Goal: Task Accomplishment & Management: Use online tool/utility

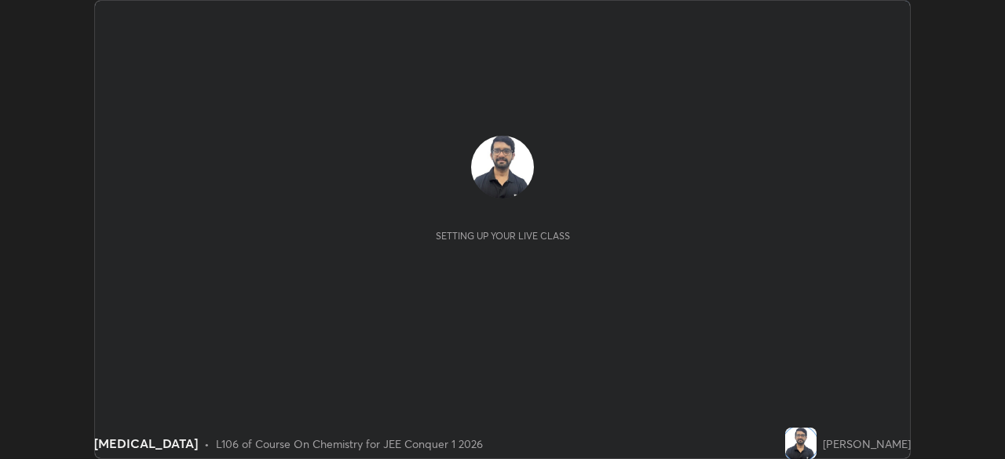
scroll to position [459, 1004]
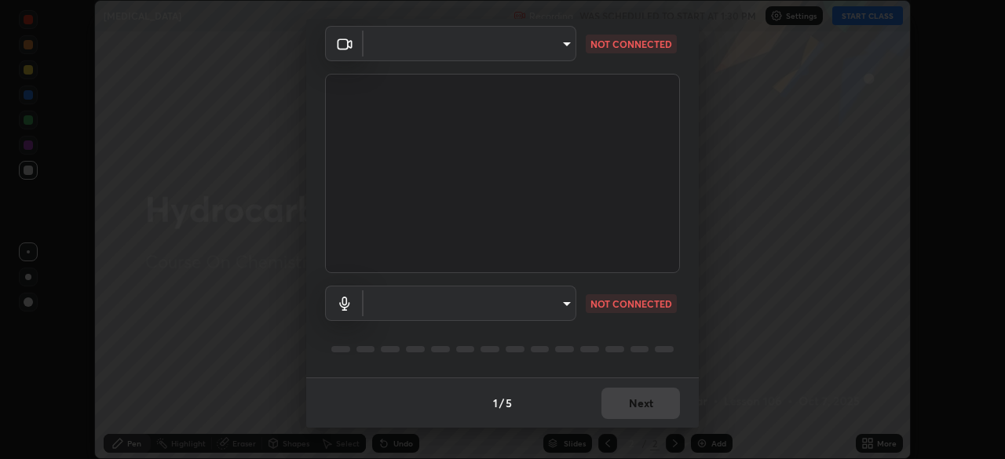
type input "58bb2390f23c468440353df0479802826a2cf34cec2d2474d9d64101ba3878b9"
type input "communications"
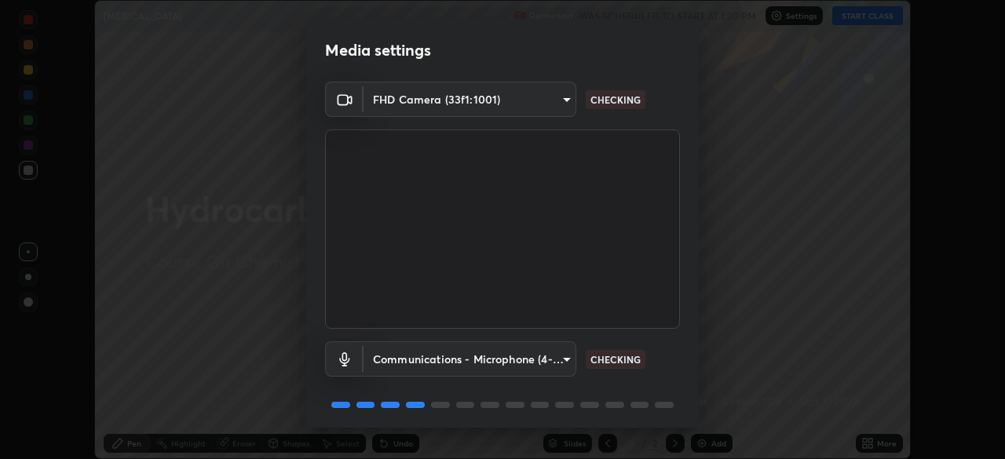
scroll to position [56, 0]
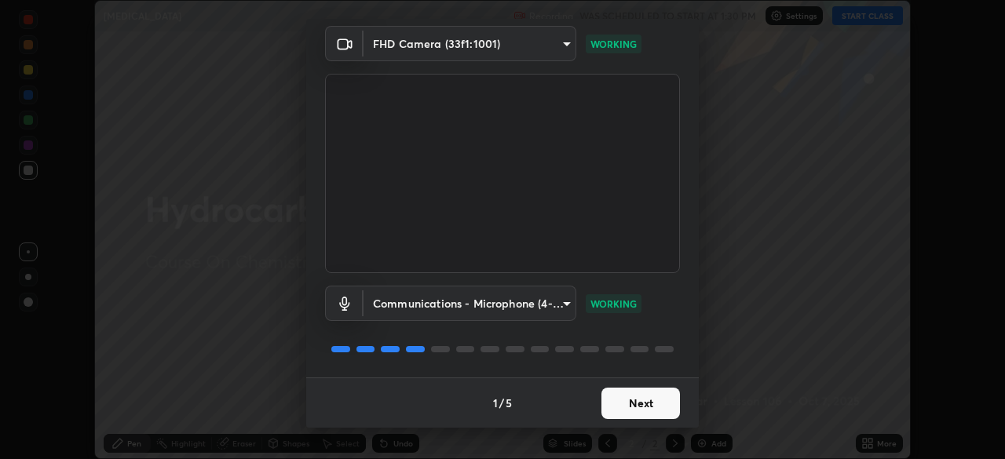
click at [628, 402] on button "Next" at bounding box center [640, 403] width 78 height 31
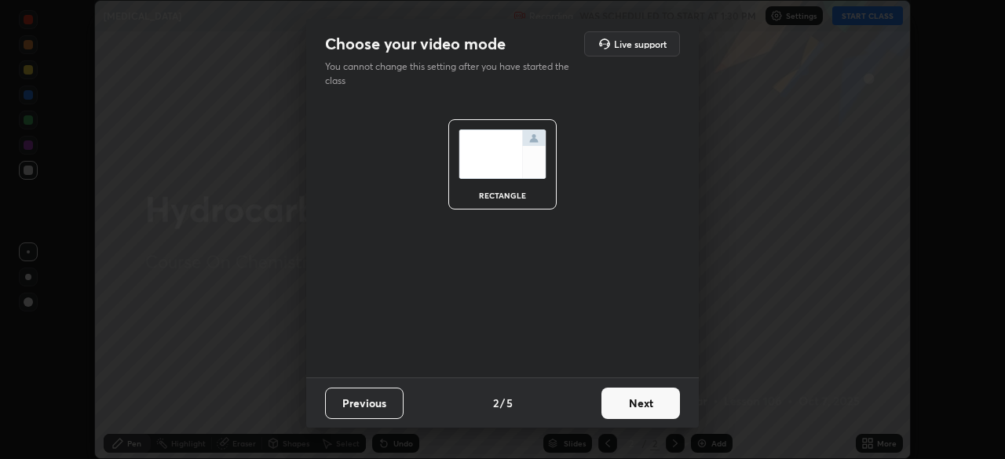
scroll to position [0, 0]
click at [626, 403] on button "Next" at bounding box center [640, 403] width 78 height 31
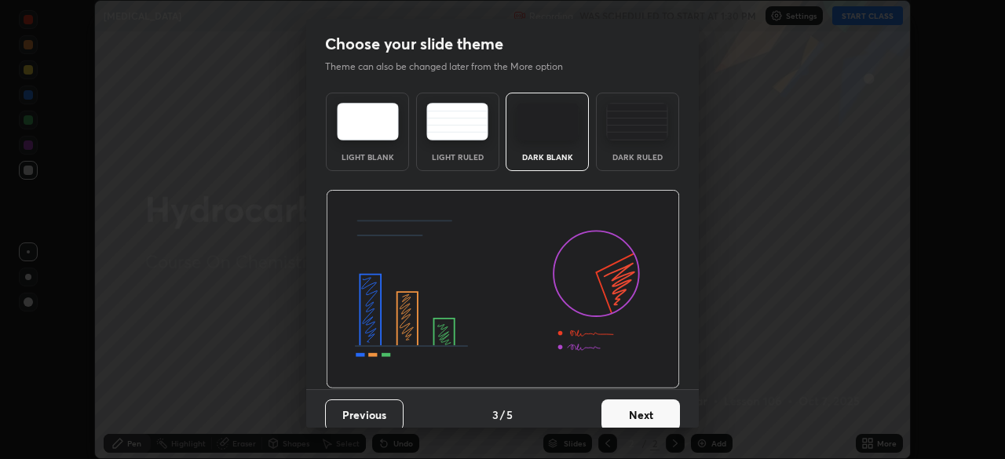
click at [631, 403] on button "Next" at bounding box center [640, 415] width 78 height 31
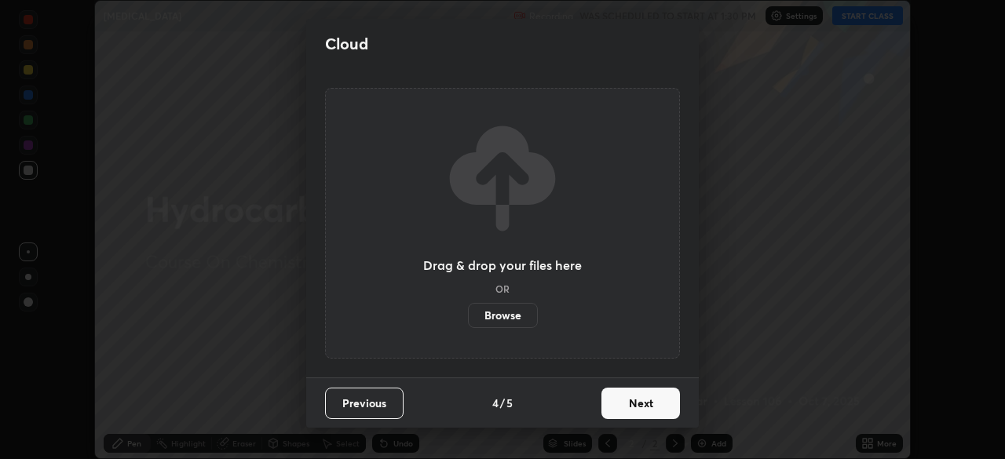
click at [626, 410] on button "Next" at bounding box center [640, 403] width 78 height 31
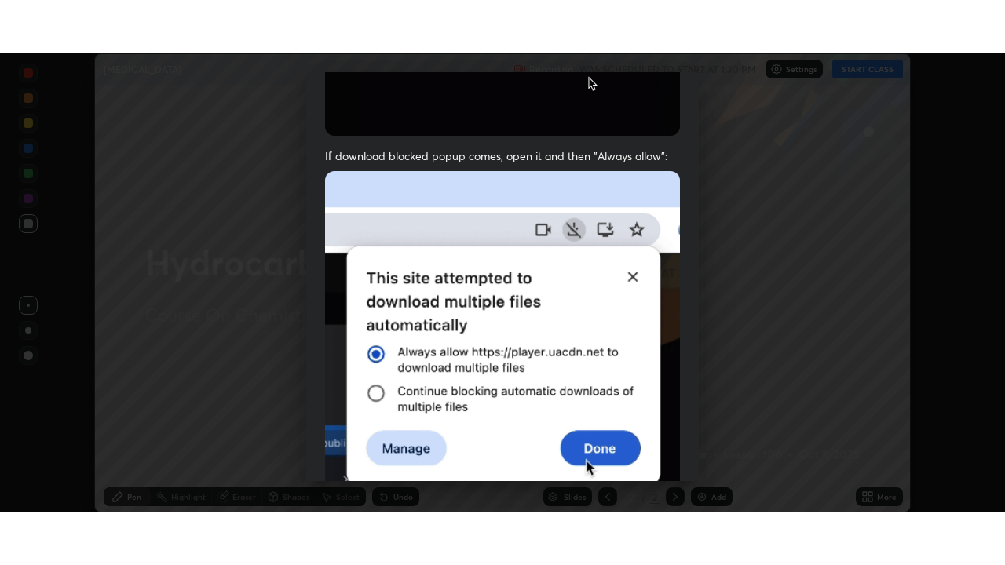
scroll to position [376, 0]
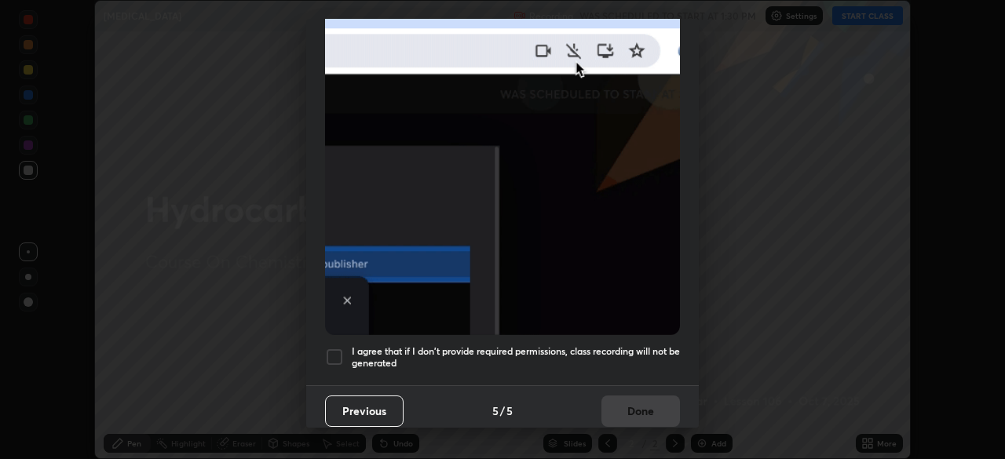
click at [338, 352] on div at bounding box center [334, 357] width 19 height 19
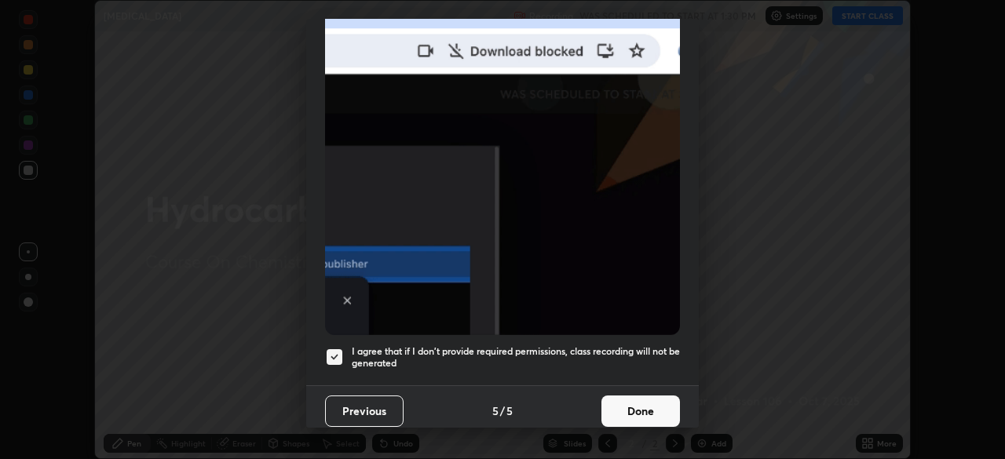
click at [629, 398] on button "Done" at bounding box center [640, 411] width 78 height 31
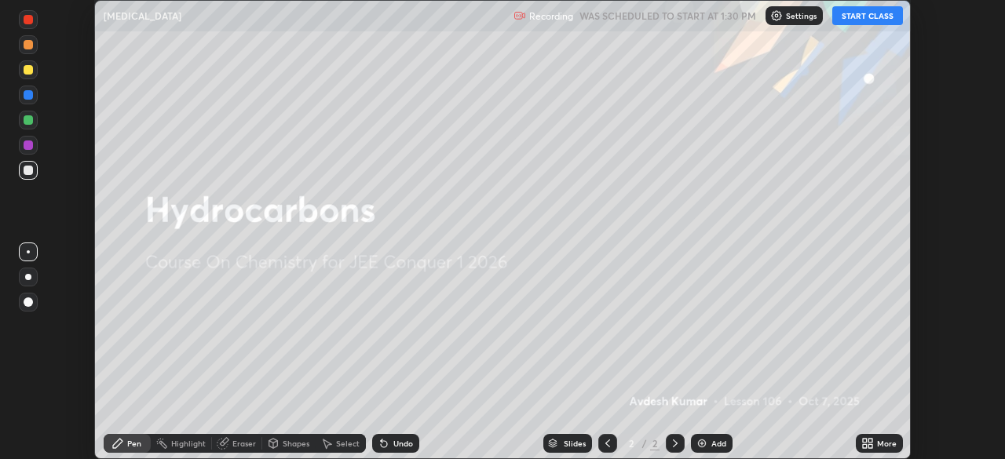
click at [878, 449] on div "More" at bounding box center [879, 443] width 47 height 19
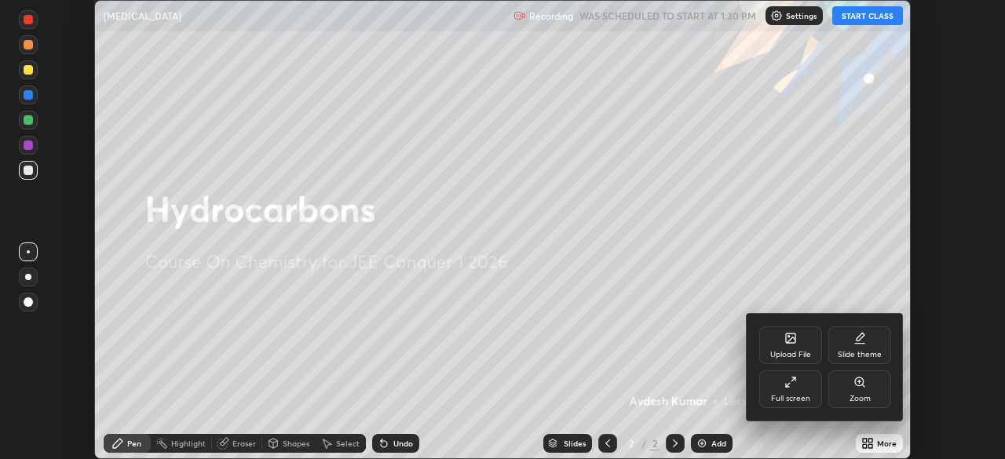
click at [799, 395] on div "Full screen" at bounding box center [790, 399] width 39 height 8
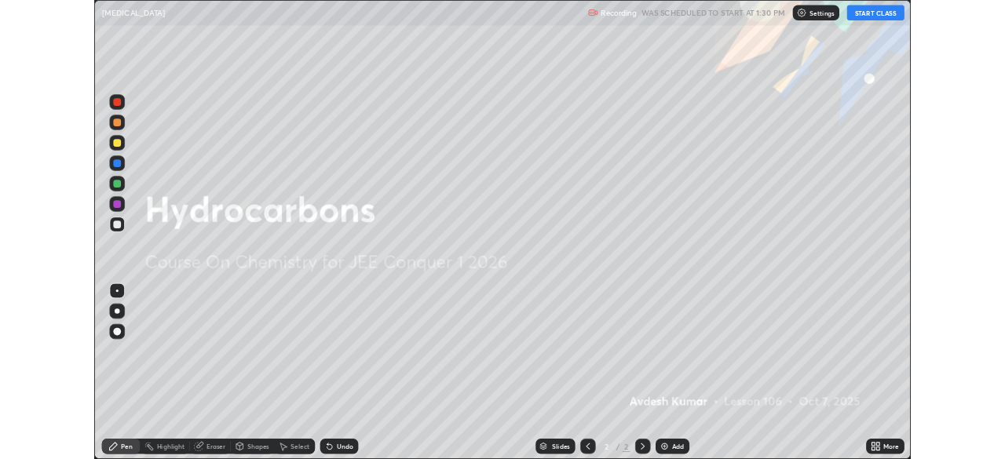
scroll to position [565, 1005]
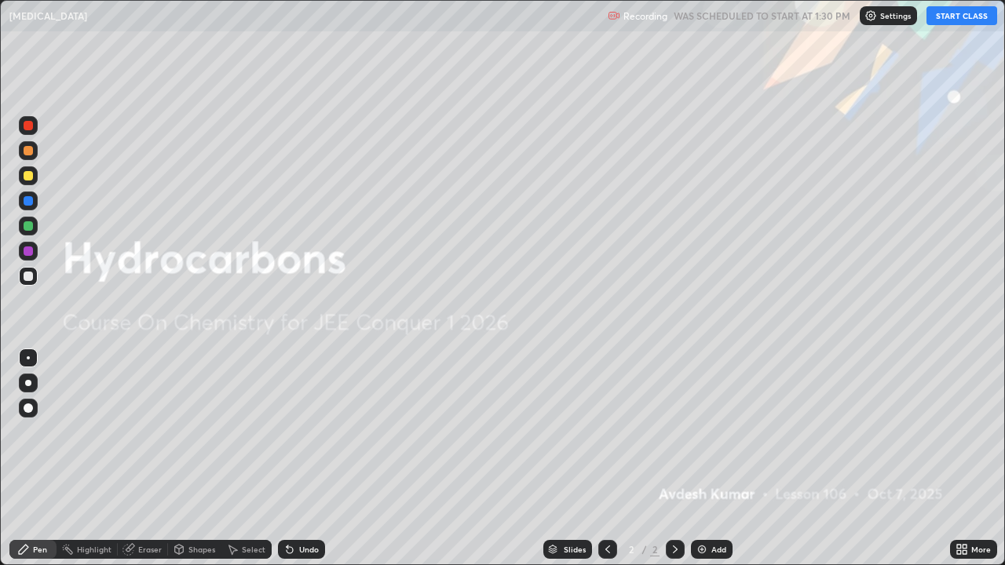
click at [962, 12] on button "START CLASS" at bounding box center [961, 15] width 71 height 19
click at [35, 381] on div at bounding box center [28, 383] width 19 height 19
click at [711, 458] on div "Add" at bounding box center [718, 549] width 15 height 8
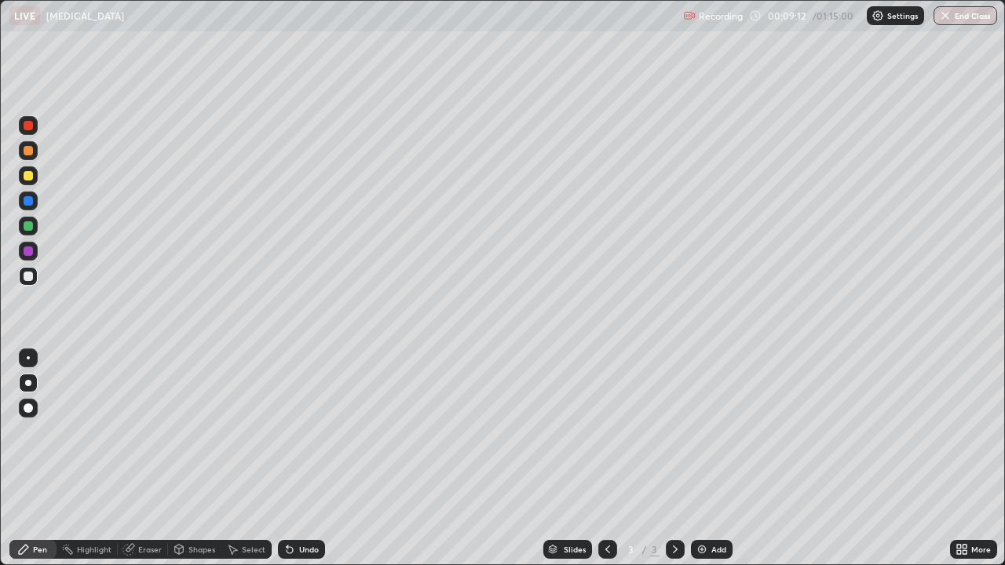
click at [286, 458] on icon at bounding box center [287, 546] width 2 height 2
click at [286, 458] on icon at bounding box center [289, 550] width 6 height 6
click at [288, 458] on icon at bounding box center [289, 550] width 6 height 6
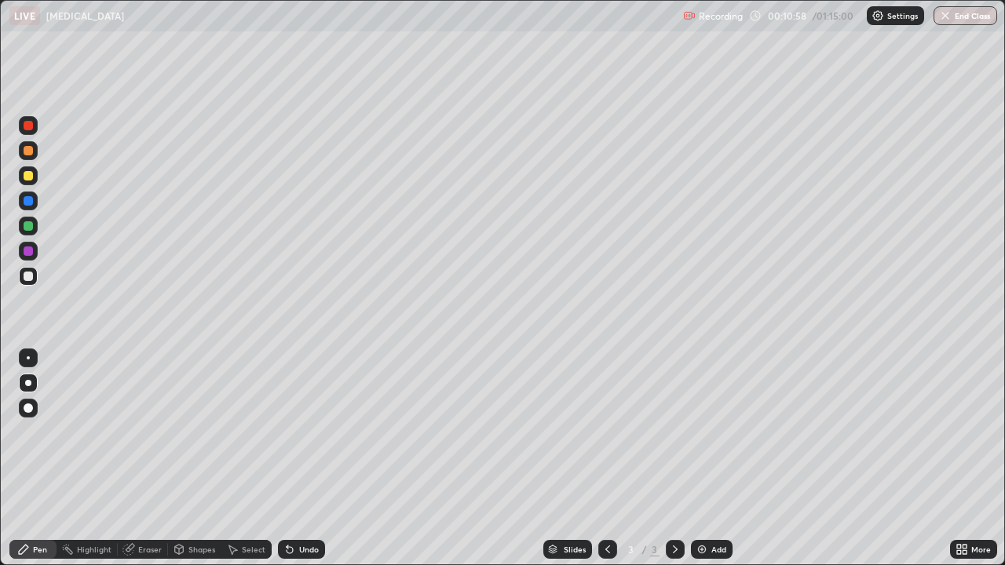
click at [287, 458] on icon at bounding box center [289, 550] width 6 height 6
click at [283, 458] on icon at bounding box center [289, 549] width 13 height 13
click at [282, 458] on div "Undo" at bounding box center [301, 549] width 47 height 19
click at [286, 458] on icon at bounding box center [289, 550] width 6 height 6
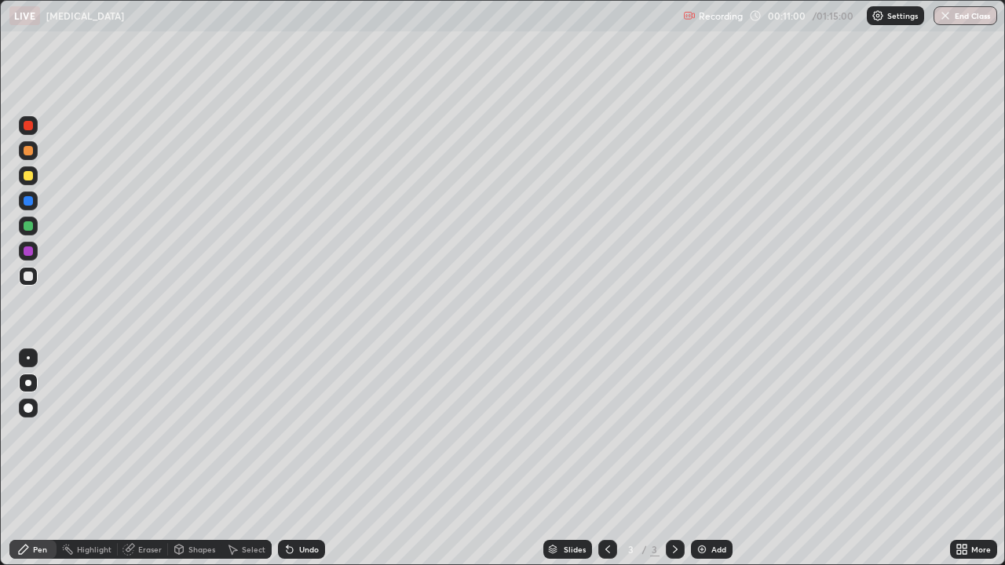
click at [286, 458] on icon at bounding box center [289, 550] width 6 height 6
click at [278, 458] on div "Undo" at bounding box center [301, 549] width 47 height 19
click at [286, 458] on icon at bounding box center [287, 546] width 2 height 2
click at [294, 458] on div "Undo" at bounding box center [301, 549] width 47 height 19
click at [286, 458] on icon at bounding box center [287, 546] width 2 height 2
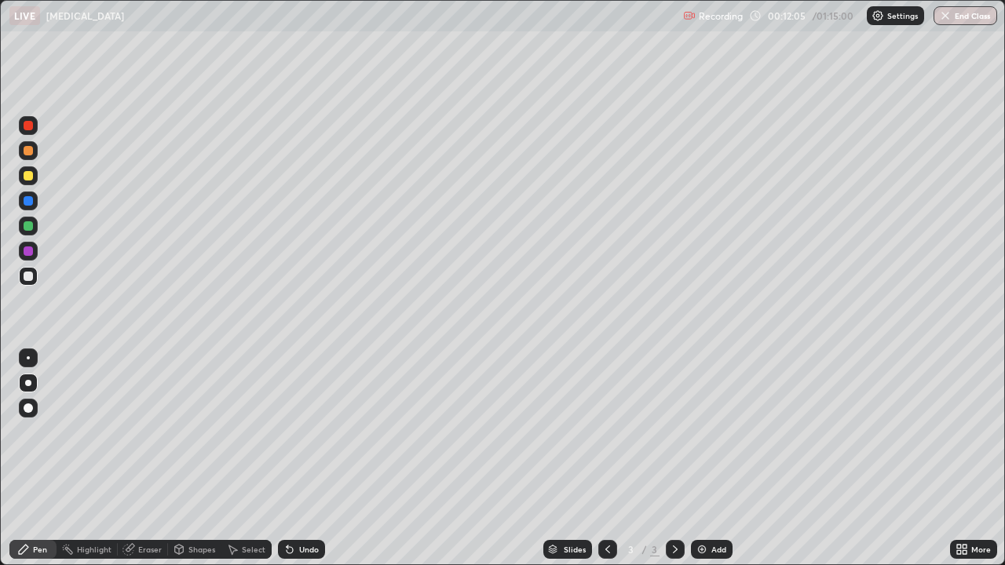
click at [286, 458] on icon at bounding box center [287, 546] width 2 height 2
click at [27, 272] on div at bounding box center [28, 276] width 9 height 9
click at [22, 283] on div at bounding box center [28, 276] width 19 height 19
click at [705, 458] on img at bounding box center [701, 549] width 13 height 13
click at [290, 458] on icon at bounding box center [289, 549] width 13 height 13
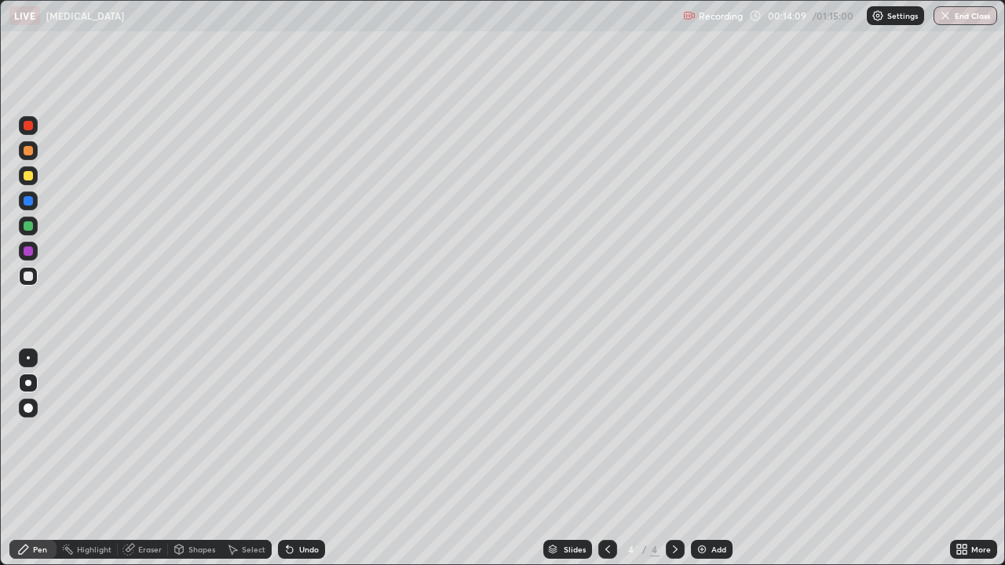
click at [28, 175] on div at bounding box center [28, 175] width 9 height 9
click at [27, 275] on div at bounding box center [28, 276] width 9 height 9
click at [29, 176] on div at bounding box center [28, 175] width 9 height 9
click at [35, 283] on div at bounding box center [28, 276] width 19 height 19
click at [35, 281] on div at bounding box center [28, 276] width 19 height 19
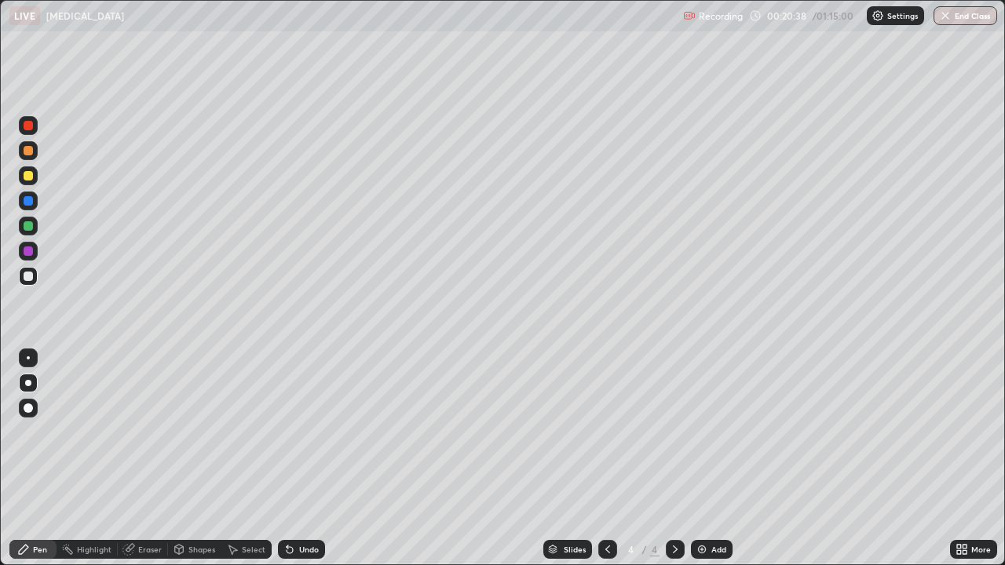
click at [30, 178] on div at bounding box center [28, 175] width 9 height 9
click at [301, 458] on div "Undo" at bounding box center [309, 549] width 20 height 8
click at [27, 131] on div at bounding box center [28, 125] width 19 height 19
click at [26, 181] on div at bounding box center [28, 175] width 19 height 19
click at [289, 458] on div "Undo" at bounding box center [301, 549] width 47 height 19
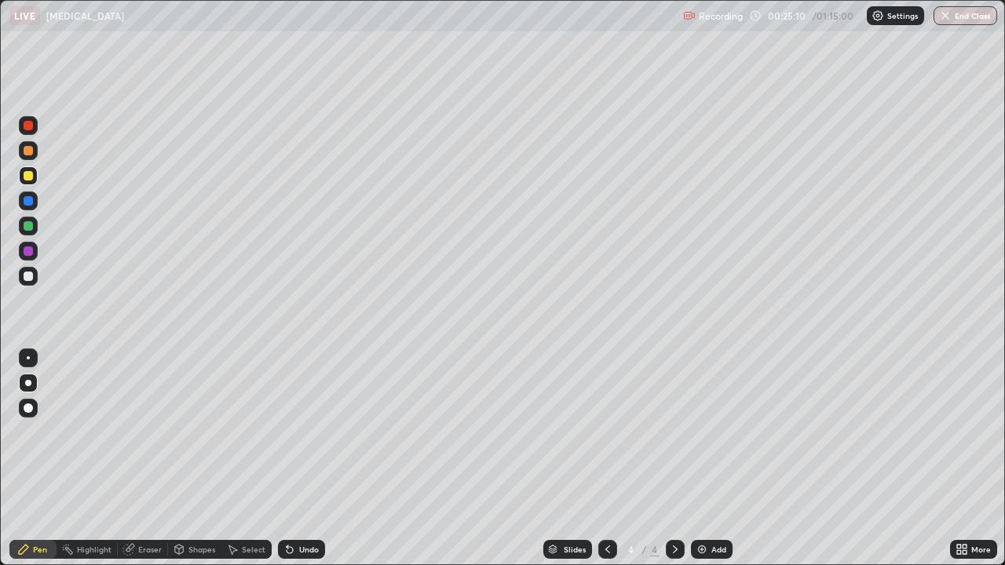
click at [22, 279] on div at bounding box center [28, 276] width 19 height 19
click at [700, 458] on img at bounding box center [701, 549] width 13 height 13
click at [31, 179] on div at bounding box center [28, 175] width 9 height 9
click at [27, 279] on div at bounding box center [28, 276] width 9 height 9
click at [299, 458] on div "Undo" at bounding box center [309, 549] width 20 height 8
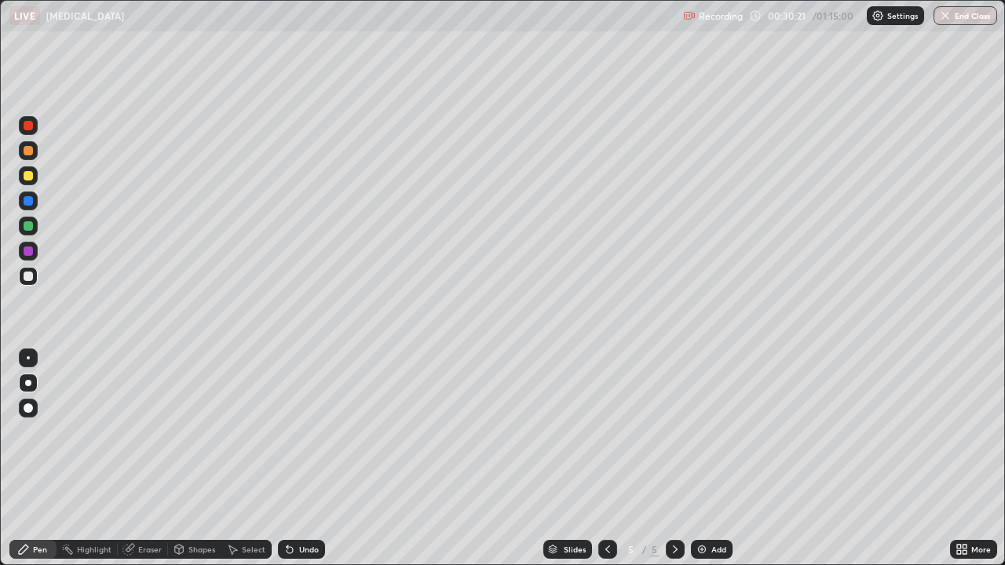
click at [30, 184] on div at bounding box center [28, 175] width 19 height 19
click at [27, 283] on div at bounding box center [28, 276] width 19 height 19
click at [28, 279] on div at bounding box center [28, 276] width 9 height 9
click at [33, 282] on div at bounding box center [28, 276] width 19 height 19
click at [702, 458] on div "Add" at bounding box center [712, 549] width 42 height 19
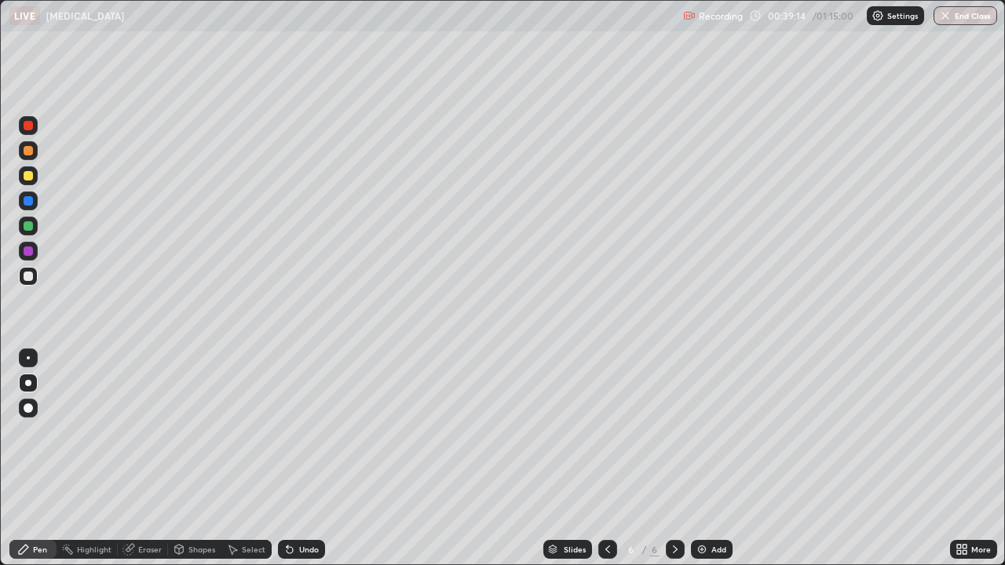
click at [32, 177] on div at bounding box center [28, 175] width 9 height 9
click at [27, 276] on div at bounding box center [28, 276] width 9 height 9
click at [299, 458] on div "Undo" at bounding box center [309, 549] width 20 height 8
click at [29, 176] on div at bounding box center [28, 175] width 9 height 9
click at [21, 277] on div at bounding box center [28, 276] width 19 height 19
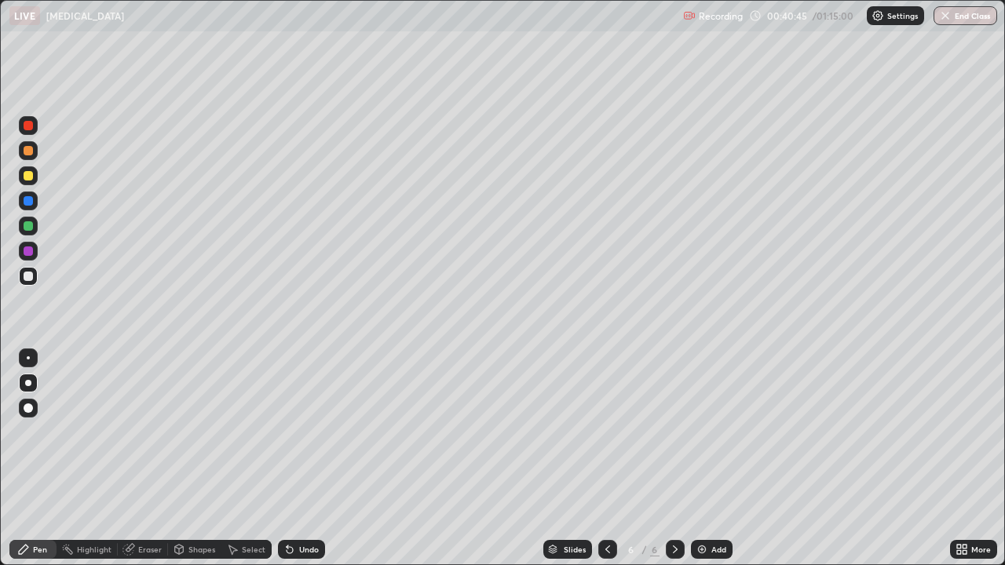
click at [31, 182] on div at bounding box center [28, 175] width 19 height 19
click at [19, 278] on div at bounding box center [28, 276] width 19 height 19
click at [294, 458] on div "Undo" at bounding box center [301, 549] width 47 height 19
click at [27, 173] on div at bounding box center [28, 175] width 9 height 9
click at [286, 458] on icon at bounding box center [289, 550] width 6 height 6
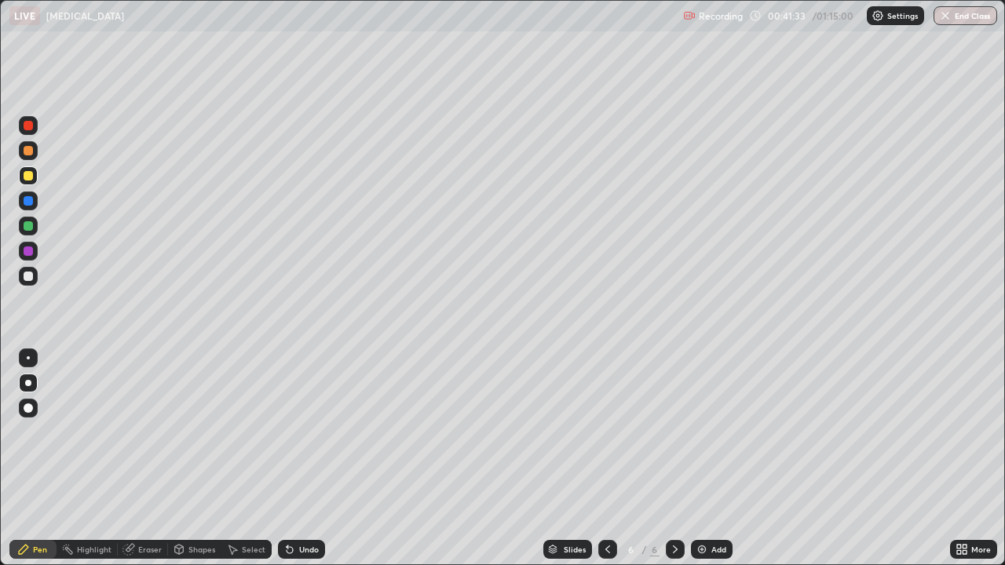
click at [29, 276] on div at bounding box center [28, 276] width 9 height 9
click at [295, 458] on div "Undo" at bounding box center [301, 549] width 47 height 19
click at [700, 458] on img at bounding box center [701, 549] width 13 height 13
click at [296, 458] on div "Undo" at bounding box center [301, 549] width 47 height 19
click at [286, 458] on icon at bounding box center [289, 550] width 6 height 6
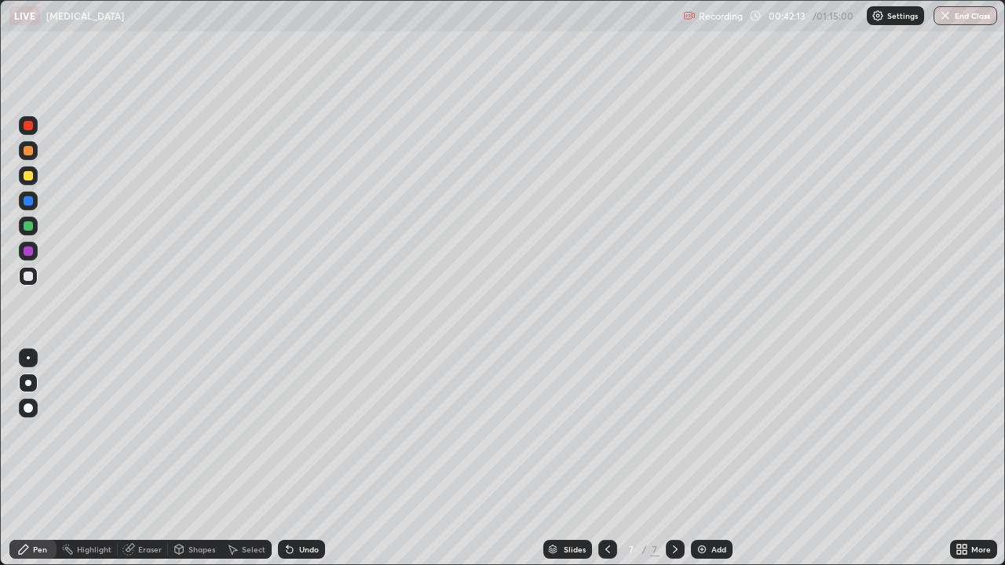
click at [285, 458] on div "Undo" at bounding box center [301, 549] width 47 height 19
click at [286, 458] on div "Undo" at bounding box center [301, 549] width 47 height 19
click at [287, 458] on icon at bounding box center [289, 549] width 13 height 13
click at [286, 458] on icon at bounding box center [289, 550] width 6 height 6
click at [32, 176] on div at bounding box center [28, 175] width 9 height 9
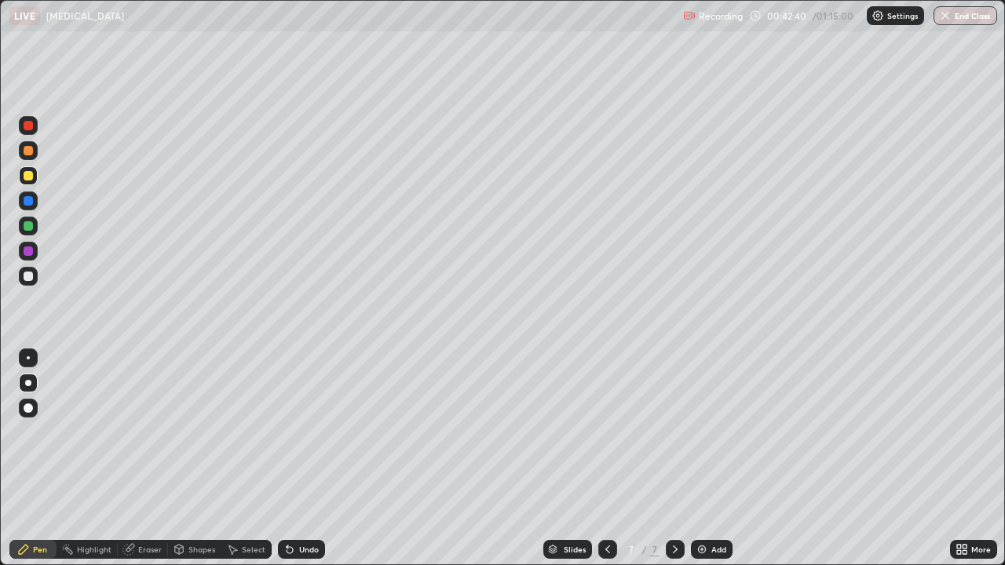
click at [30, 275] on div at bounding box center [28, 276] width 9 height 9
click at [25, 177] on div at bounding box center [28, 175] width 9 height 9
click at [29, 275] on div at bounding box center [28, 276] width 9 height 9
click at [711, 458] on div "Add" at bounding box center [718, 549] width 15 height 8
click at [29, 176] on div at bounding box center [28, 175] width 9 height 9
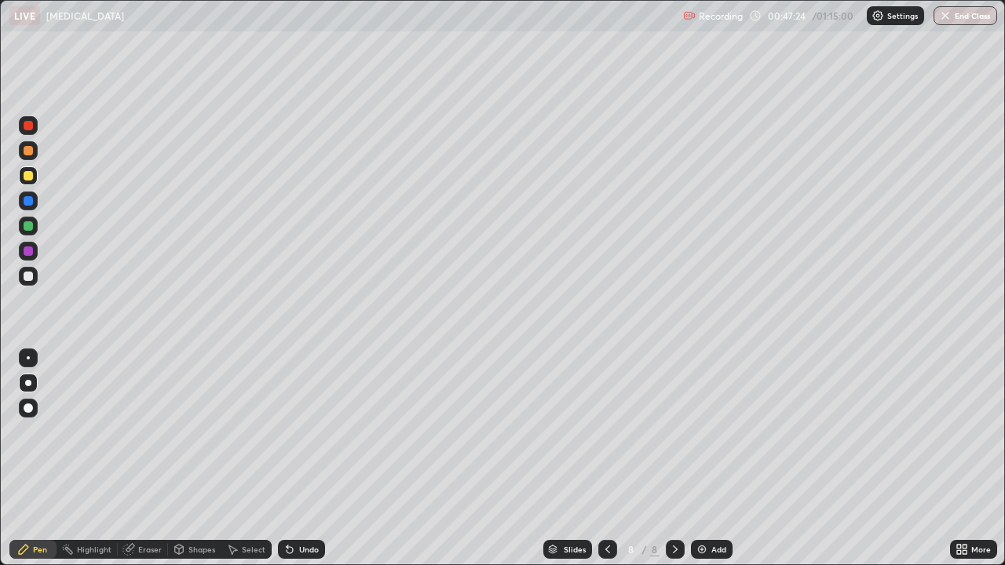
click at [35, 283] on div at bounding box center [28, 276] width 19 height 19
click at [28, 177] on div at bounding box center [28, 175] width 9 height 9
click at [29, 276] on div at bounding box center [28, 276] width 9 height 9
click at [31, 177] on div at bounding box center [28, 175] width 9 height 9
click at [28, 280] on div at bounding box center [28, 276] width 9 height 9
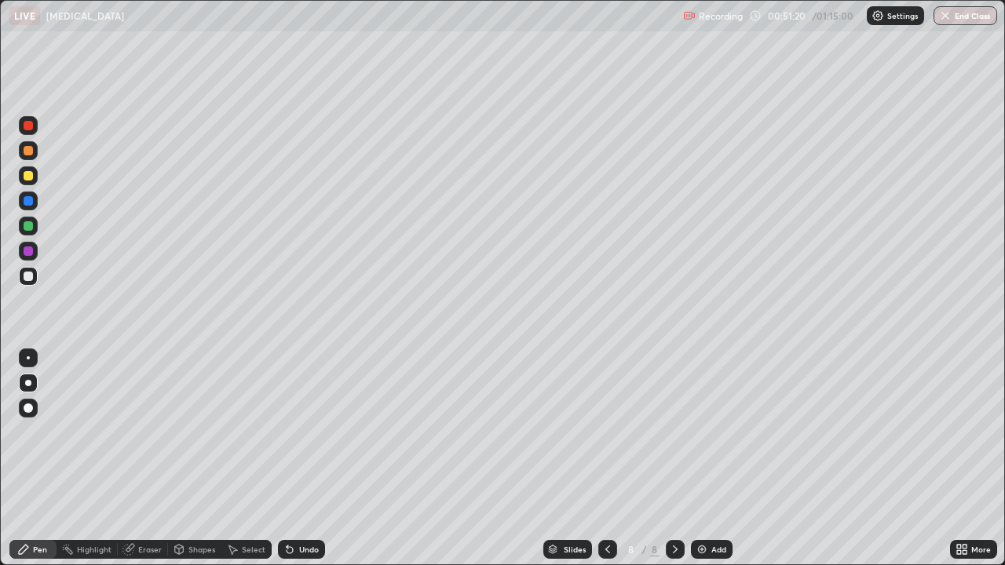
click at [712, 458] on div "Add" at bounding box center [718, 549] width 15 height 8
click at [28, 178] on div at bounding box center [28, 175] width 9 height 9
click at [29, 230] on div at bounding box center [28, 225] width 9 height 9
click at [27, 275] on div at bounding box center [28, 276] width 9 height 9
click at [307, 458] on div "Undo" at bounding box center [309, 549] width 20 height 8
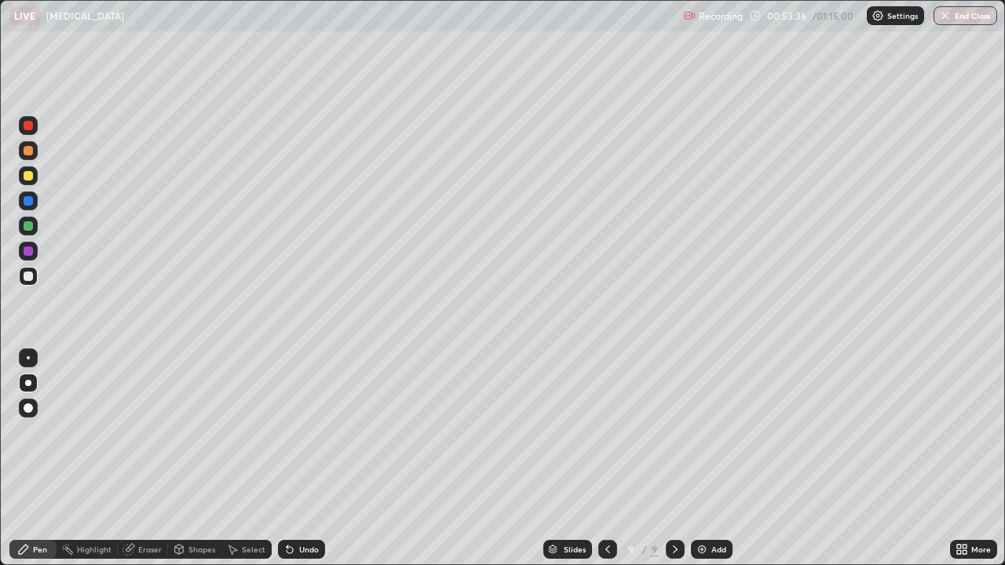
click at [304, 458] on div "Undo" at bounding box center [309, 549] width 20 height 8
click at [305, 458] on div "Undo" at bounding box center [309, 549] width 20 height 8
click at [303, 458] on div "Undo" at bounding box center [309, 549] width 20 height 8
click at [34, 178] on div at bounding box center [28, 175] width 19 height 19
click at [29, 276] on div at bounding box center [28, 276] width 9 height 9
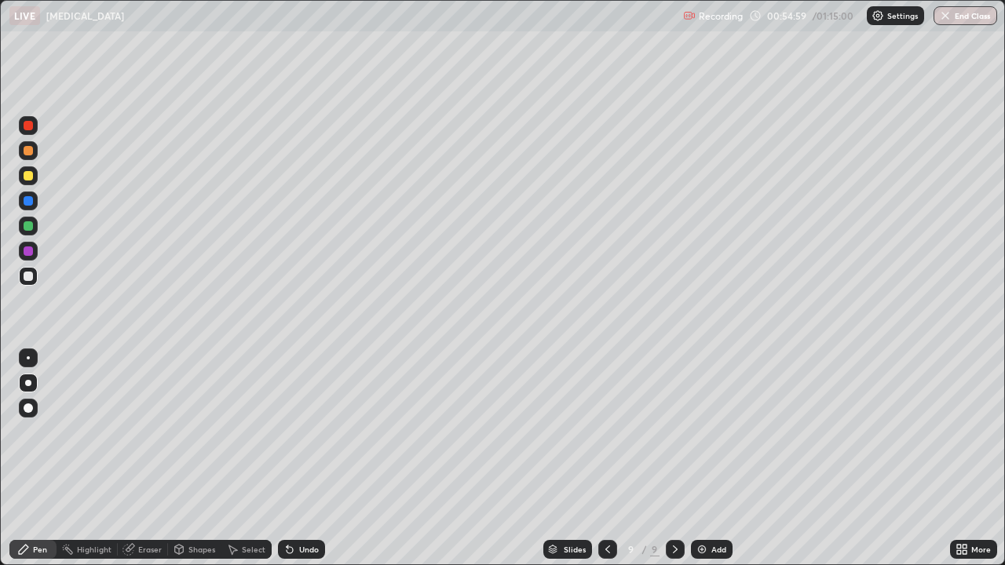
click at [294, 458] on div "Undo" at bounding box center [301, 549] width 47 height 19
click at [296, 458] on div "Undo" at bounding box center [301, 549] width 47 height 19
click at [702, 458] on img at bounding box center [701, 549] width 13 height 13
click at [299, 458] on div "Undo" at bounding box center [309, 549] width 20 height 8
click at [28, 176] on div at bounding box center [28, 175] width 9 height 9
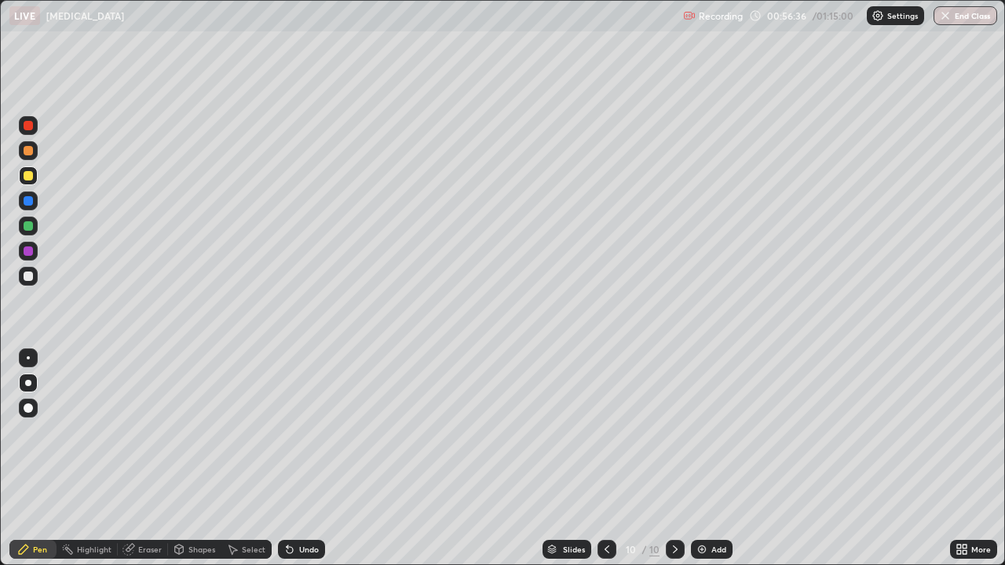
click at [28, 275] on div at bounding box center [28, 276] width 9 height 9
click at [605, 458] on icon at bounding box center [606, 549] width 13 height 13
click at [601, 458] on icon at bounding box center [606, 549] width 13 height 13
click at [602, 458] on icon at bounding box center [606, 549] width 13 height 13
click at [604, 458] on div at bounding box center [606, 549] width 19 height 19
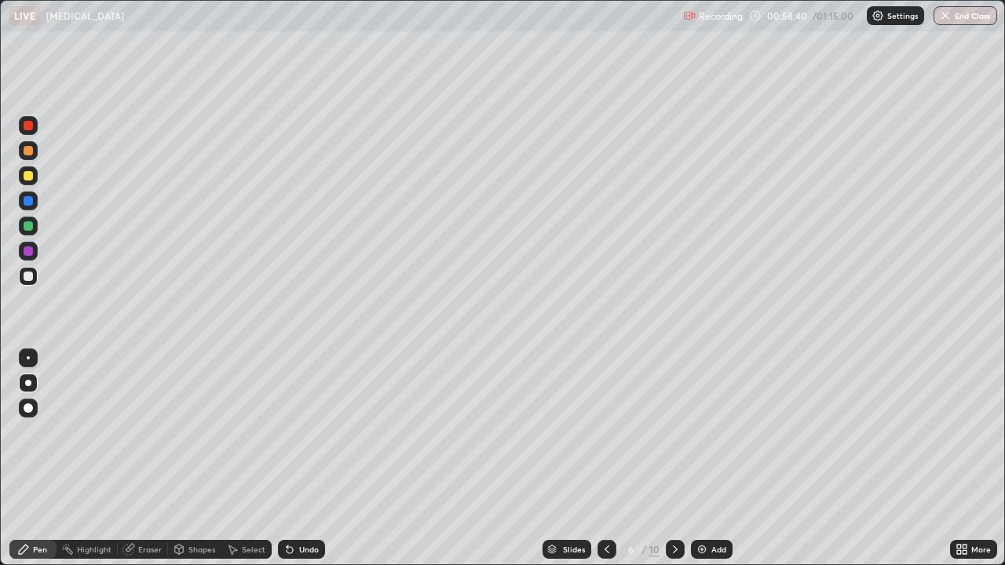
click at [603, 458] on div at bounding box center [606, 549] width 19 height 19
click at [669, 458] on icon at bounding box center [675, 549] width 13 height 13
click at [674, 458] on icon at bounding box center [675, 549] width 13 height 13
click at [672, 458] on icon at bounding box center [675, 549] width 13 height 13
click at [673, 458] on icon at bounding box center [675, 549] width 13 height 13
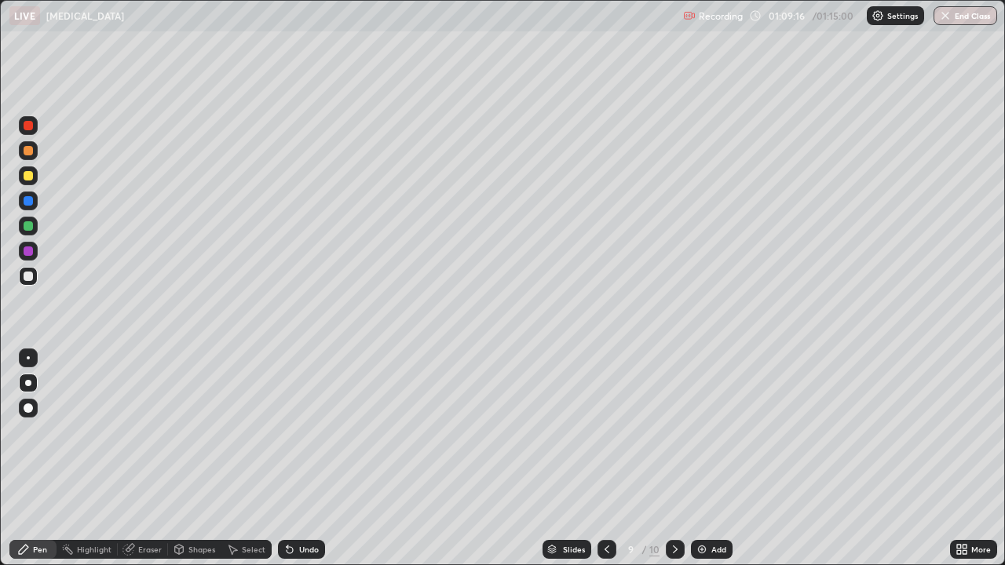
click at [28, 224] on div at bounding box center [28, 225] width 9 height 9
click at [28, 275] on div at bounding box center [28, 276] width 9 height 9
click at [673, 458] on icon at bounding box center [675, 549] width 13 height 13
click at [29, 181] on div at bounding box center [28, 175] width 19 height 19
click at [28, 227] on div at bounding box center [28, 225] width 9 height 9
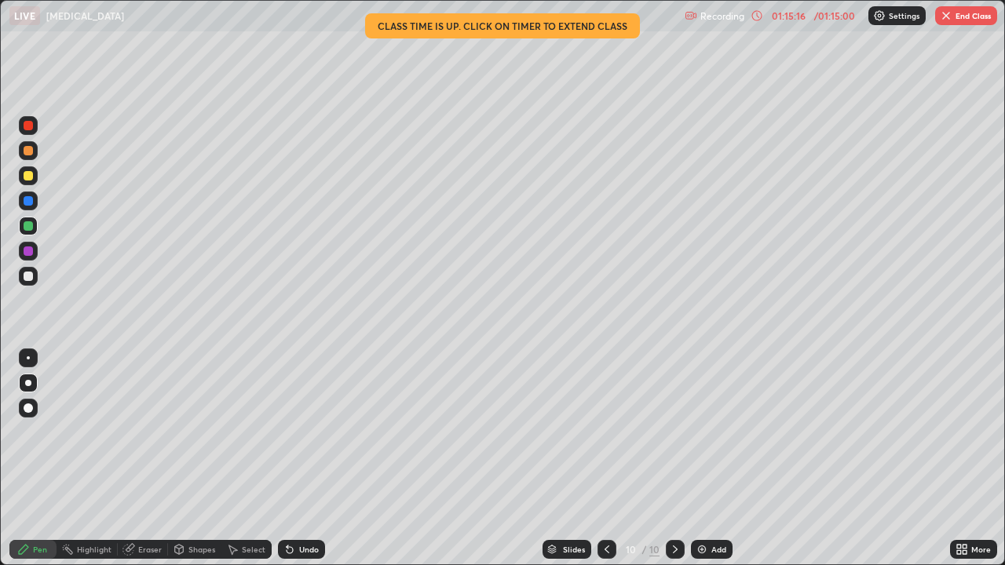
click at [965, 20] on button "End Class" at bounding box center [966, 15] width 62 height 19
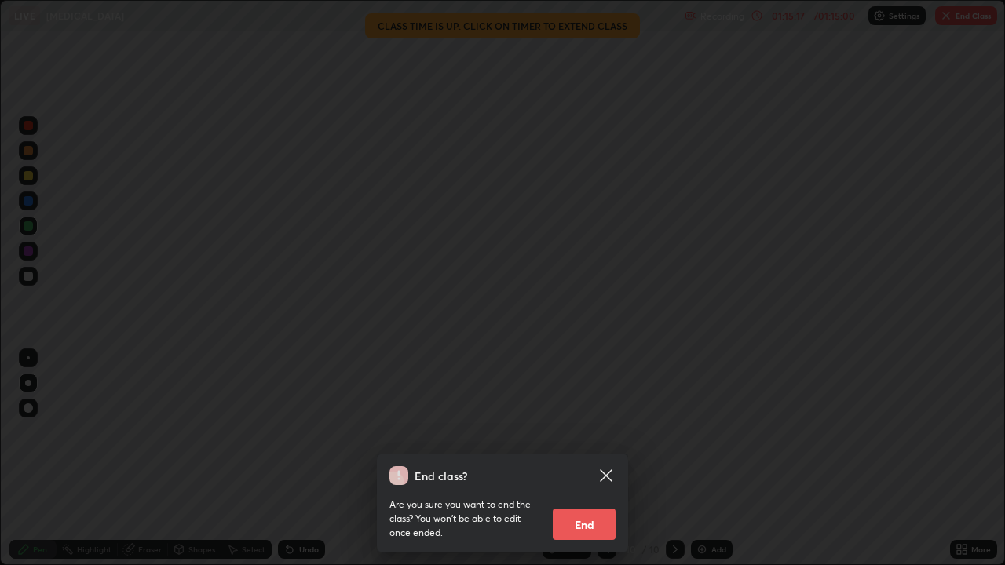
click at [588, 458] on button "End" at bounding box center [584, 524] width 63 height 31
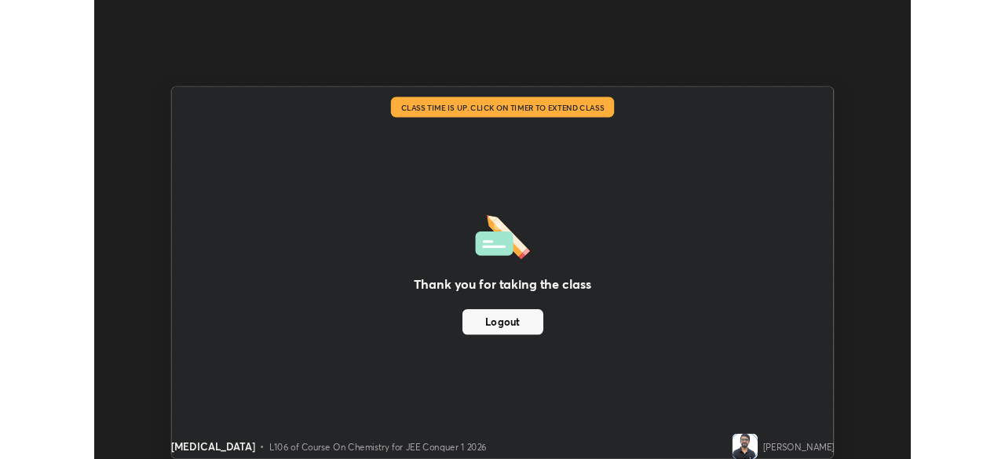
scroll to position [78030, 77484]
